Goal: Task Accomplishment & Management: Use online tool/utility

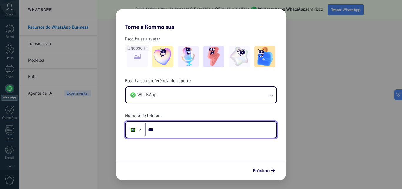
click at [222, 131] on input "***" at bounding box center [210, 130] width 131 height 14
type input "**********"
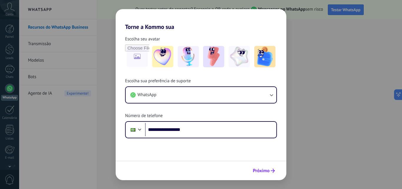
click at [262, 170] on span "Próximo" at bounding box center [261, 170] width 17 height 4
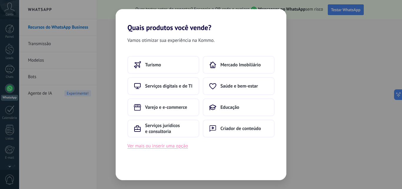
click at [153, 147] on button "Ver mais ou inserir uma opção" at bounding box center [157, 146] width 61 height 8
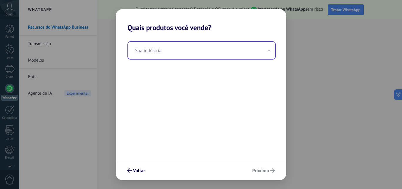
click at [156, 49] on input "text" at bounding box center [201, 50] width 147 height 17
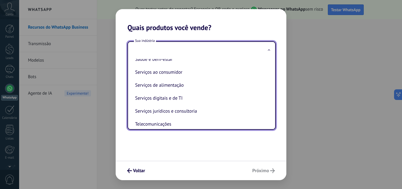
scroll to position [113, 0]
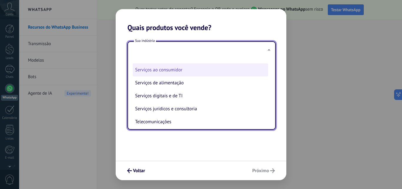
click at [202, 74] on li "Serviços ao consumidor" at bounding box center [200, 69] width 135 height 13
type input "**********"
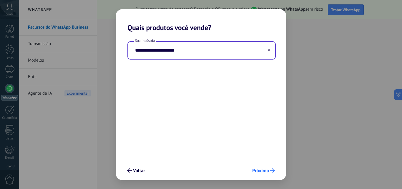
click at [264, 169] on span "Próximo" at bounding box center [260, 170] width 17 height 4
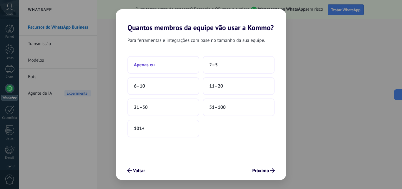
click at [166, 65] on button "Apenas eu" at bounding box center [163, 65] width 72 height 18
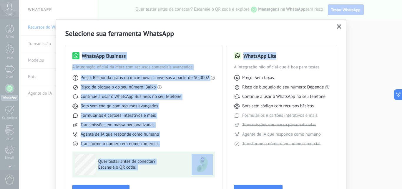
drag, startPoint x: 399, startPoint y: 34, endPoint x: 365, endPoint y: 41, distance: 34.9
click at [398, 41] on div "Selecione sua ferramenta WhatsApp WhatsApp Business A integração oficial da Met…" at bounding box center [201, 94] width 402 height 189
click at [217, 104] on div "WhatsApp Business A integração oficial da Meta com recursos comerciais avançado…" at bounding box center [143, 123] width 157 height 157
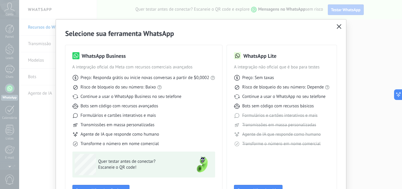
drag, startPoint x: 330, startPoint y: 168, endPoint x: 329, endPoint y: 143, distance: 24.5
click at [329, 143] on div "WhatsApp Lite A integração não oficial que é boa para testes Preço: Sem taxas R…" at bounding box center [282, 123] width 110 height 157
drag, startPoint x: 225, startPoint y: 22, endPoint x: 242, endPoint y: 23, distance: 17.1
click at [240, 20] on div "Selecione sua ferramenta WhatsApp WhatsApp Business A integração oficial da Met…" at bounding box center [201, 115] width 290 height 192
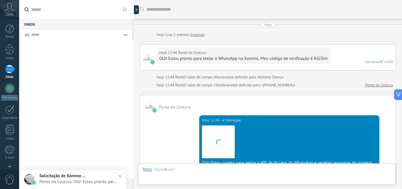
scroll to position [190, 0]
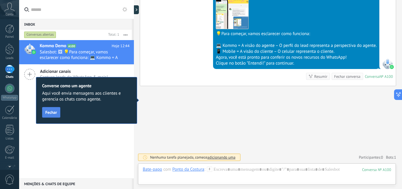
click at [54, 112] on span "Fechar" at bounding box center [51, 112] width 12 height 4
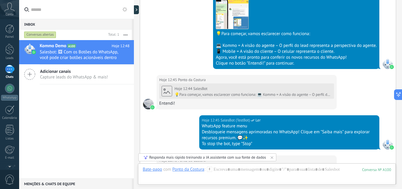
scroll to position [822, 0]
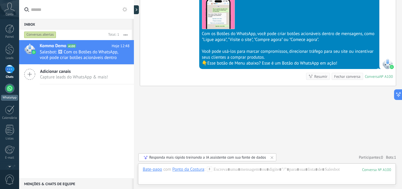
click at [10, 92] on div at bounding box center [9, 88] width 9 height 9
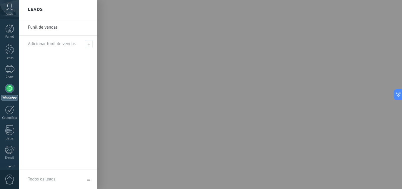
drag, startPoint x: 398, startPoint y: 13, endPoint x: 401, endPoint y: 33, distance: 19.9
click at [401, 33] on div at bounding box center [220, 94] width 402 height 189
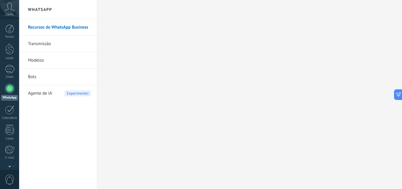
click at [62, 41] on link "Transmissão" at bounding box center [59, 44] width 63 height 16
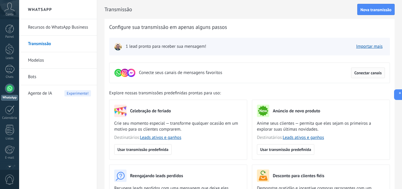
click at [368, 75] on button "Conectar canais" at bounding box center [368, 72] width 34 height 11
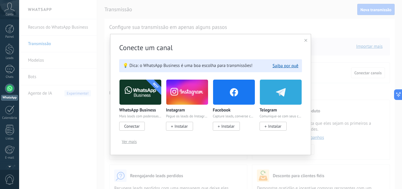
click at [137, 125] on span "Conectar" at bounding box center [131, 125] width 15 height 5
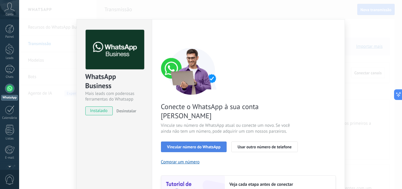
click at [186, 141] on button "Vincular número do WhatsApp" at bounding box center [194, 146] width 66 height 11
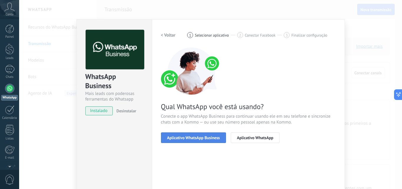
click at [188, 136] on span "Aplicativo WhatsApp Business" at bounding box center [193, 137] width 53 height 4
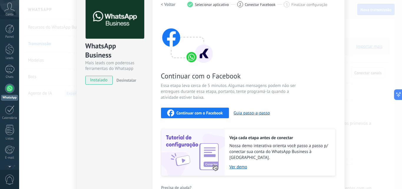
scroll to position [62, 0]
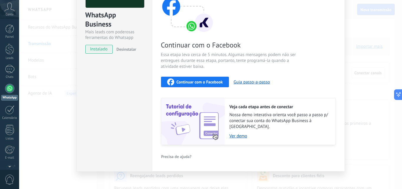
click at [212, 81] on span "Continuar com o Facebook" at bounding box center [200, 82] width 46 height 4
